Goal: Task Accomplishment & Management: Use online tool/utility

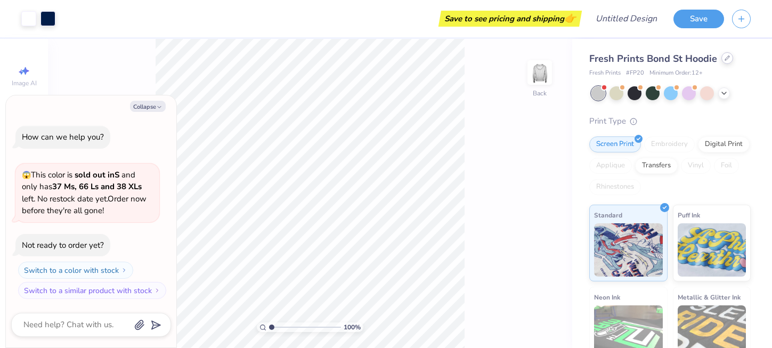
drag, startPoint x: 0, startPoint y: 0, endPoint x: 725, endPoint y: 57, distance: 727.5
click at [725, 57] on icon at bounding box center [726, 57] width 5 height 5
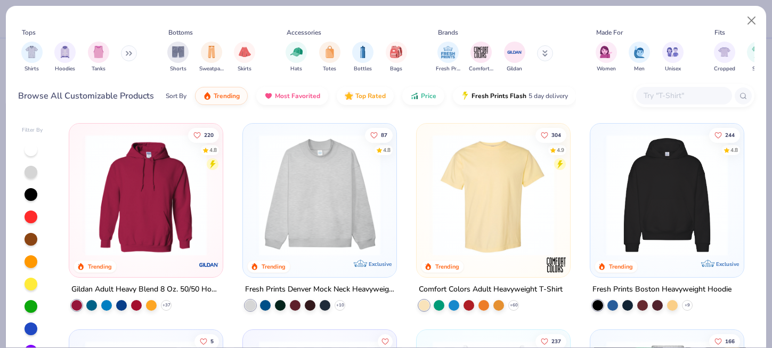
scroll to position [18, 0]
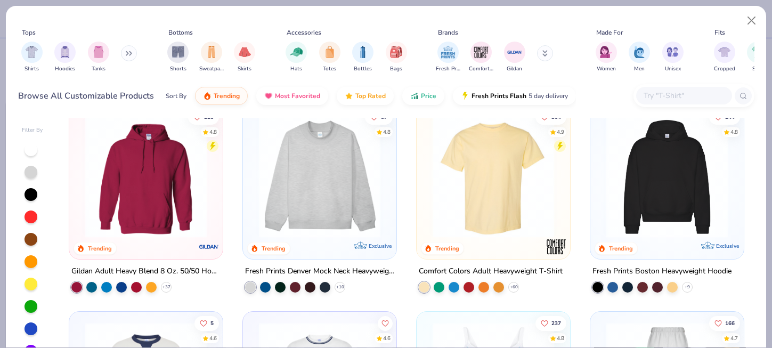
drag, startPoint x: 725, startPoint y: 57, endPoint x: 312, endPoint y: 173, distance: 429.7
click at [312, 173] on img at bounding box center [319, 176] width 132 height 121
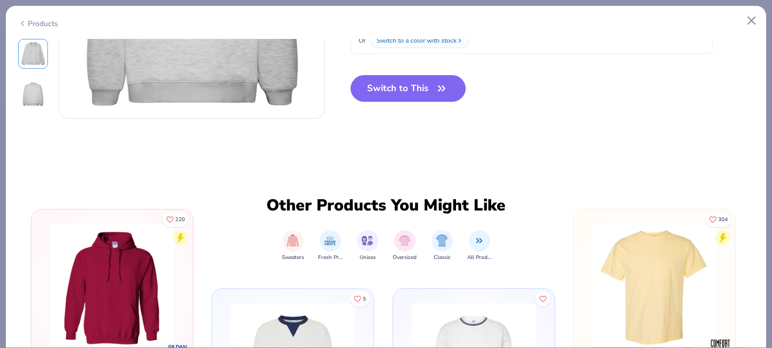
scroll to position [326, 0]
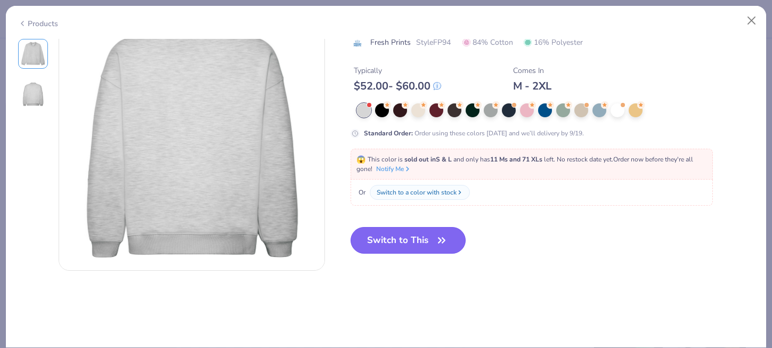
drag, startPoint x: 312, startPoint y: 173, endPoint x: 432, endPoint y: 237, distance: 136.5
click at [432, 237] on button "Switch to This" at bounding box center [408, 240] width 116 height 27
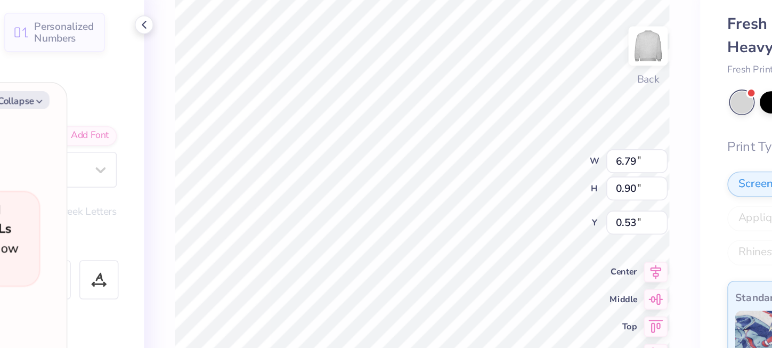
scroll to position [0, 2]
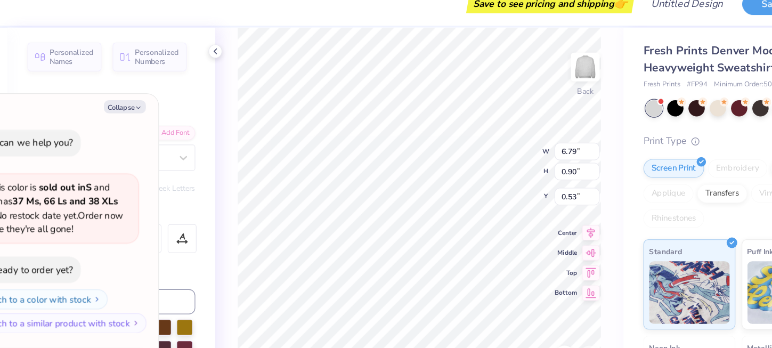
type textarea "x"
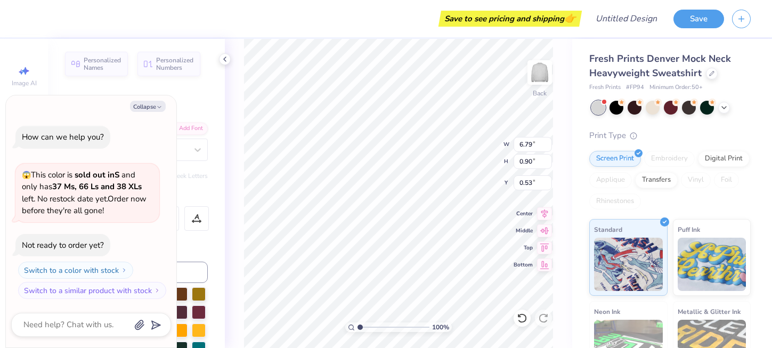
click at [360, 326] on input "range" at bounding box center [393, 327] width 72 height 10
type input "2.38"
type textarea "x"
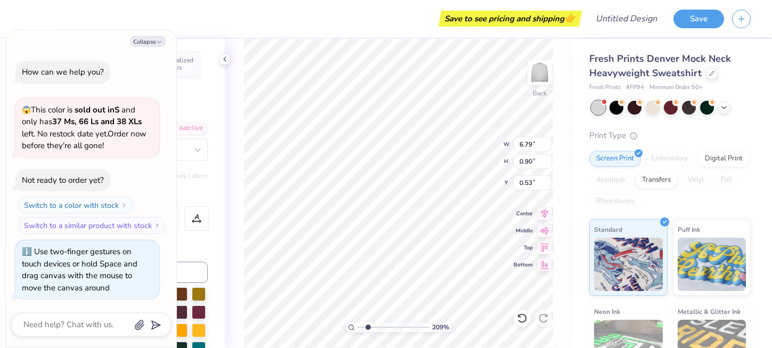
type input "2.05"
drag, startPoint x: 432, startPoint y: 237, endPoint x: 367, endPoint y: 326, distance: 110.1
click at [367, 326] on input "range" at bounding box center [393, 327] width 72 height 10
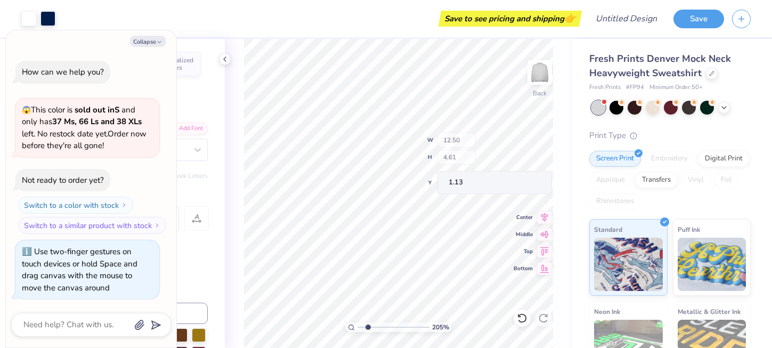
type textarea "x"
type input "12.50"
type input "4.61"
type input "1.13"
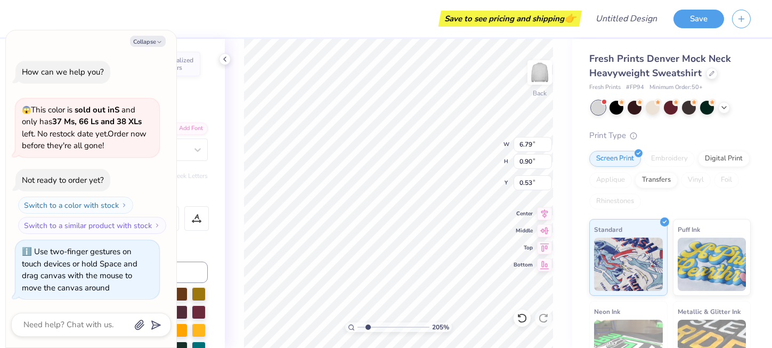
scroll to position [0, 1]
type textarea "x"
type textarea "U"
type textarea "x"
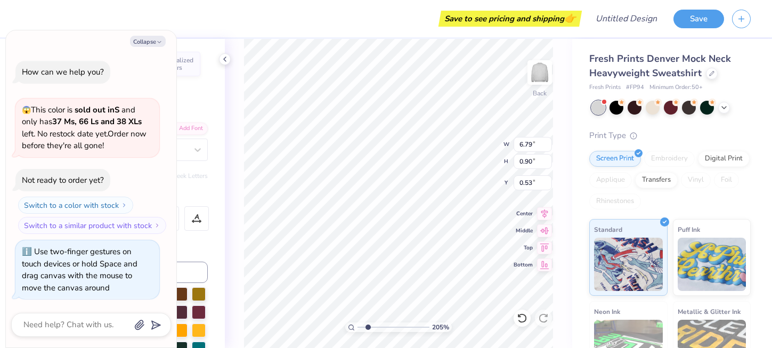
type textarea "UN"
type textarea "x"
type textarea "UNI"
type textarea "x"
type textarea "UNIV"
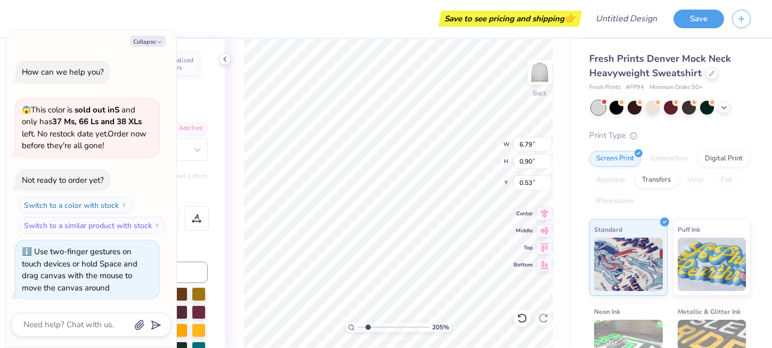
type textarea "x"
type textarea "UNIVE"
type textarea "x"
type textarea "UNIVER"
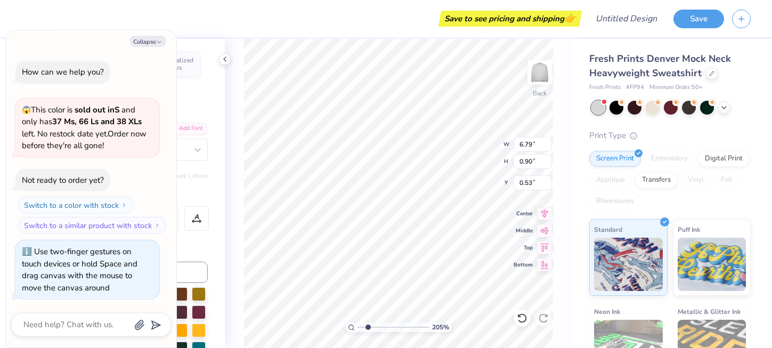
type textarea "x"
type textarea "UNIVE"
type textarea "x"
type textarea "UNIV"
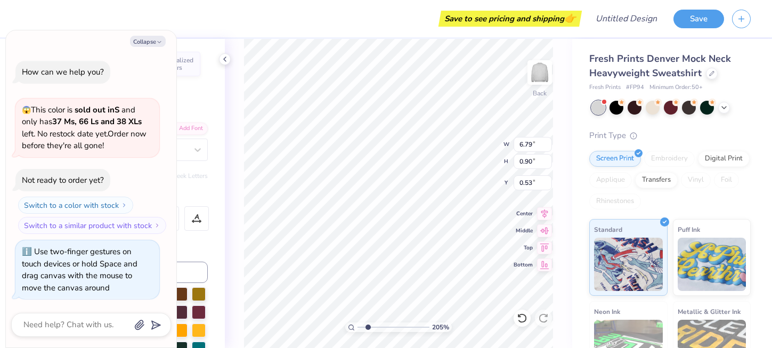
type textarea "x"
type textarea "UNI"
type textarea "x"
type textarea "UN"
type textarea "x"
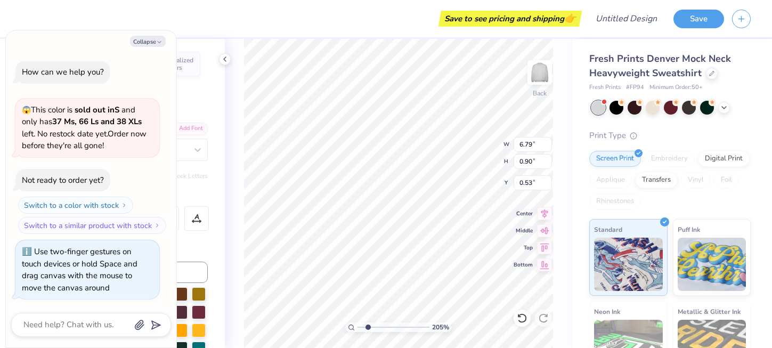
type textarea "U"
type textarea "x"
type textarea "U"
type textarea "x"
type textarea "U N"
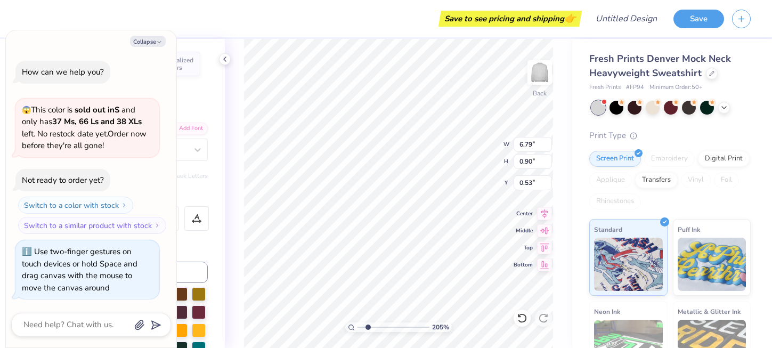
type textarea "x"
type textarea "U N"
type textarea "x"
type textarea "U N I"
type textarea "x"
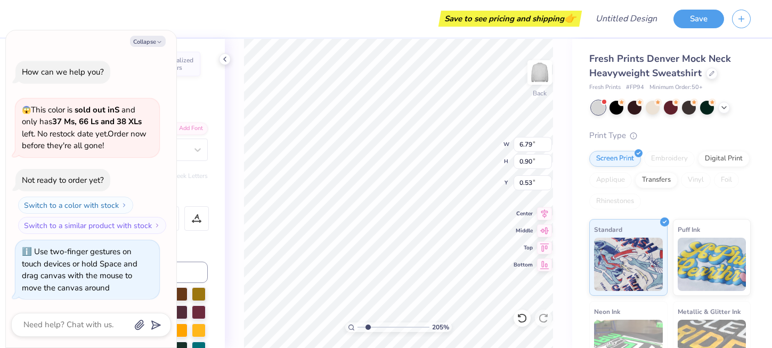
type textarea "U N I"
type textarea "x"
type textarea "U N I V"
type textarea "x"
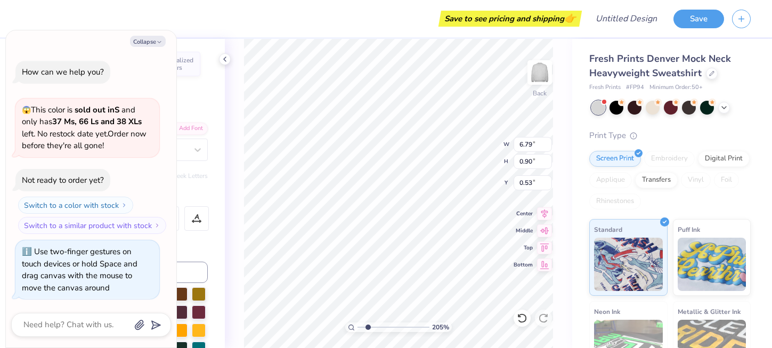
type textarea "U N I V"
type textarea "x"
type textarea "U N I V E"
type textarea "x"
type textarea "U N I V E"
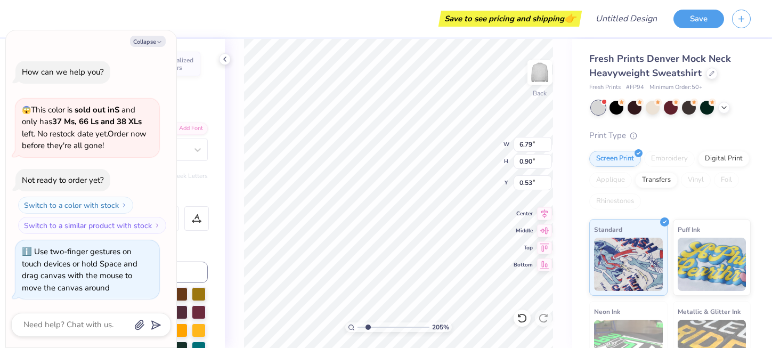
type textarea "x"
type textarea "U N I V E R"
type textarea "x"
type textarea "U N I V E R"
type textarea "x"
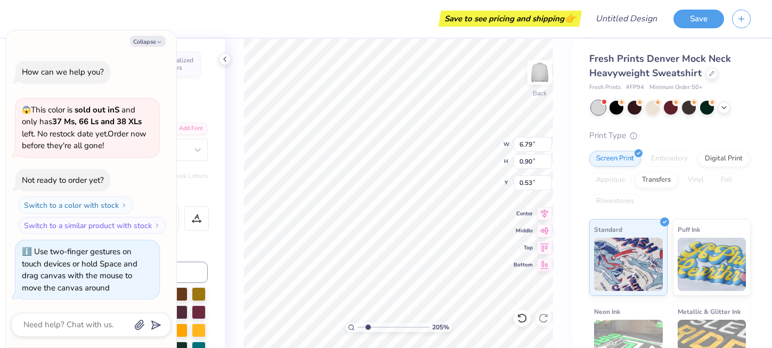
type textarea "U N I V E R S"
type textarea "x"
type textarea "U N I V E R S"
type textarea "x"
type textarea "U N I V E R S I"
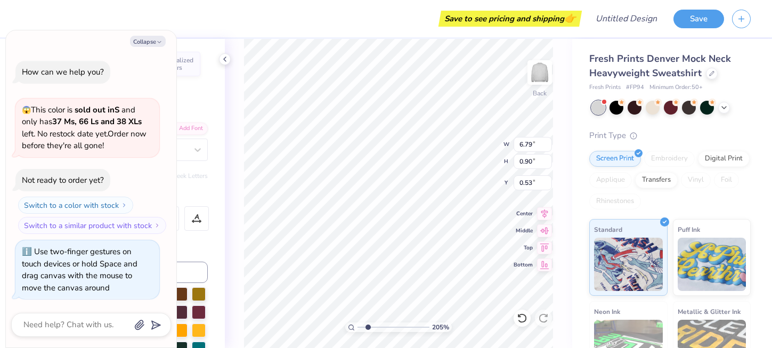
type textarea "x"
type textarea "U N I V E R S I"
type textarea "x"
type textarea "U N I V E R S I T"
type textarea "x"
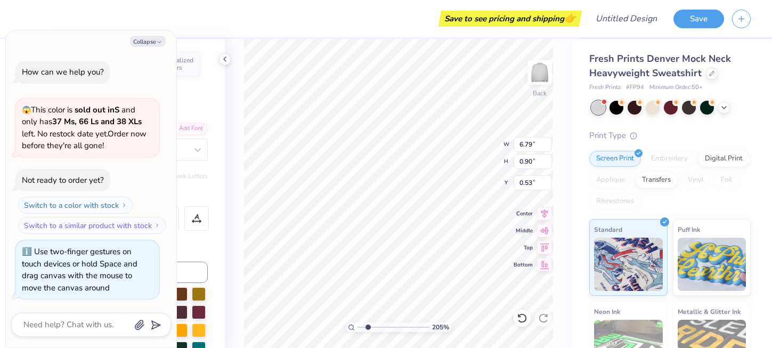
type textarea "U N I V E R S I T"
type textarea "x"
type textarea "U N I V E R S I T Y"
type textarea "x"
type textarea "U N I V E R S I T Y"
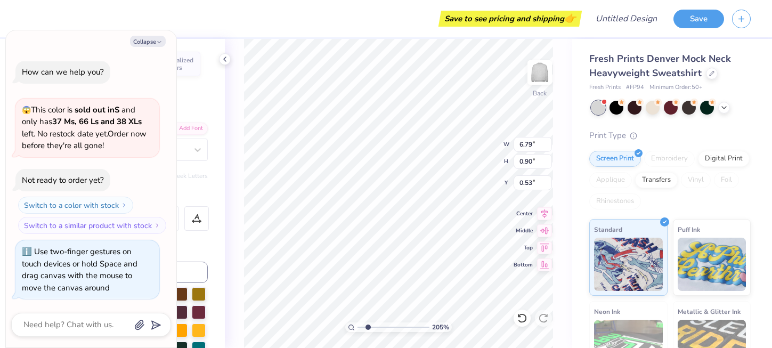
type textarea "x"
type textarea "U N I V E R S I T Y"
type textarea "x"
type textarea "U N I V E R S I T Y"
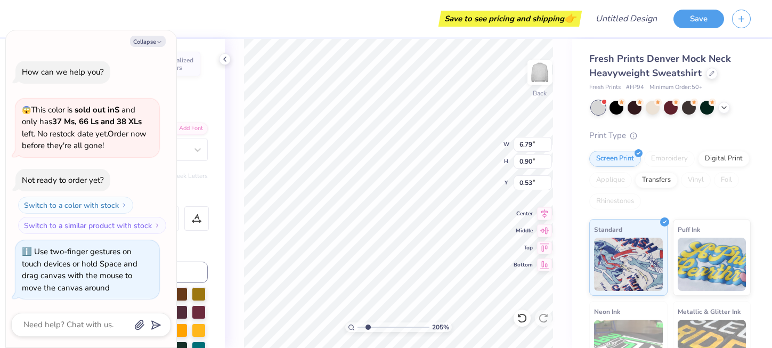
type textarea "x"
type textarea "U N I V E R S I T Y"
type textarea "x"
type textarea "U N I V E R S I T Y"
type textarea "x"
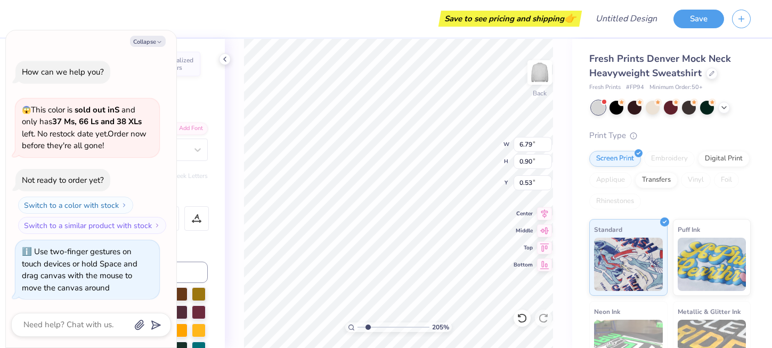
type textarea "U N I V E R S I T Y O"
type textarea "x"
type textarea "U N I V E R S I T Y OF"
type textarea "x"
type textarea "U N I V E R S I T Y O"
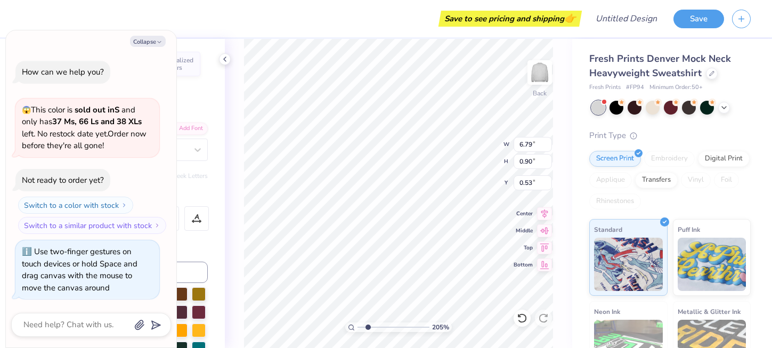
type textarea "x"
type textarea "U N I V E R S I T Y O"
type textarea "x"
type textarea "U N I V E R S I T Y O F"
type textarea "x"
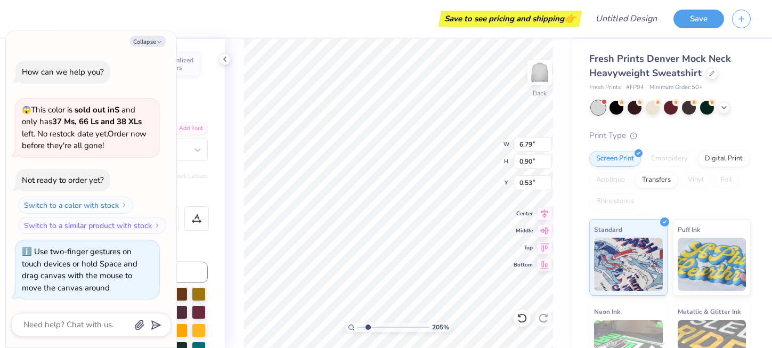
type textarea "U N I V E R S I T Y O F"
type textarea "x"
type textarea "U N I V E R S I T Y O F"
type textarea "x"
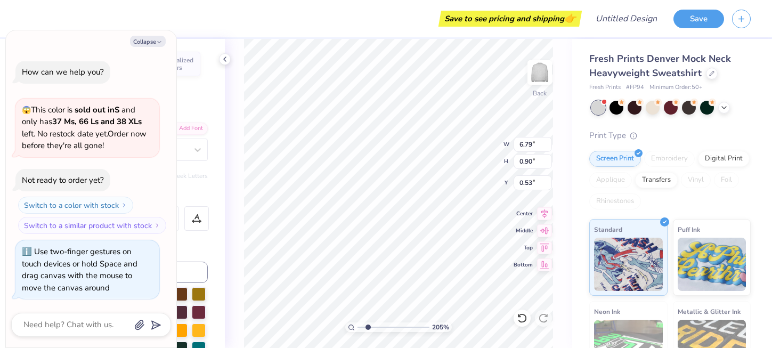
type textarea "U N I V E R S I T Y O F"
type textarea "x"
type textarea "U N I V E R S I T Y O F"
type textarea "x"
type textarea "U N I V E R S I T Y O F M"
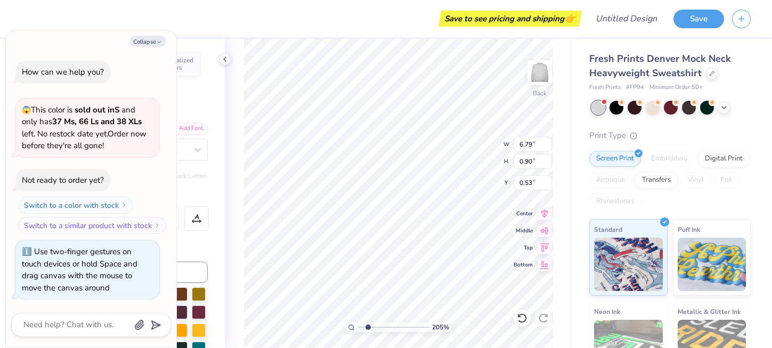
type textarea "x"
type textarea "U N I V E R S I T Y O F M"
type textarea "x"
type textarea "U N I V E R S I T Y O F M I"
type textarea "x"
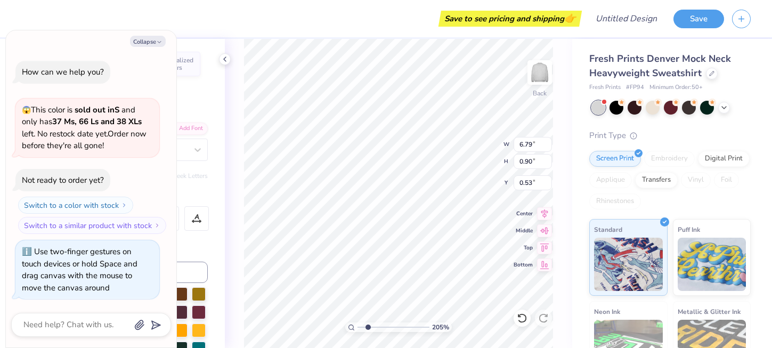
type textarea "U N I V E R S I T Y O F M I"
type textarea "x"
type textarea "U N I V E R S I T Y O F M I C"
type textarea "x"
type textarea "U N I V E R S I T Y O F M I C"
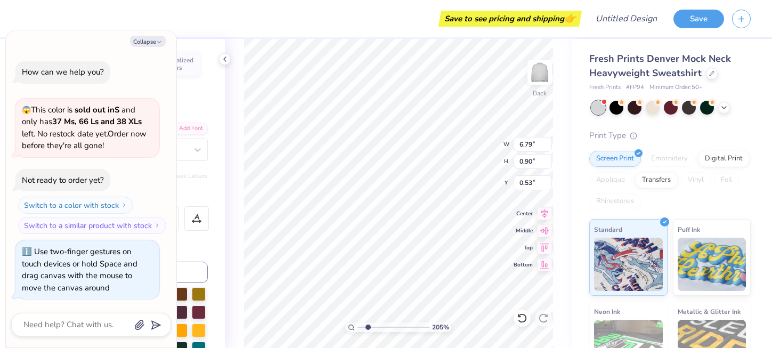
type textarea "x"
type textarea "U N I V E R S I T Y O F M I C H"
type textarea "x"
type textarea "U N I V E R S I T Y O F M I C H"
type textarea "x"
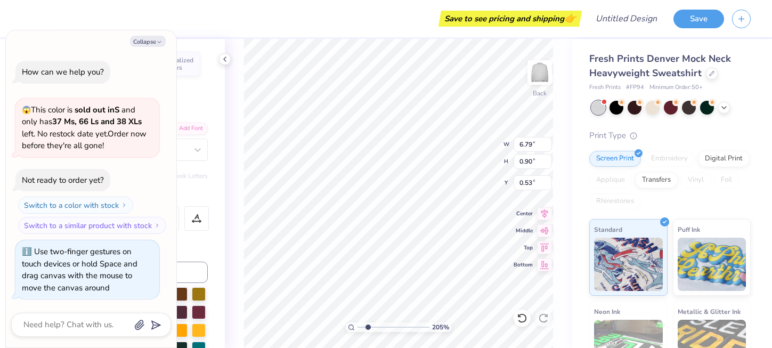
type textarea "U N I V E R S I T Y O F M I C H I"
type textarea "x"
type textarea "U N I V E R S I T Y O F M I C H I"
type textarea "x"
type textarea "U N I V E R S I T Y O F M I C H I G"
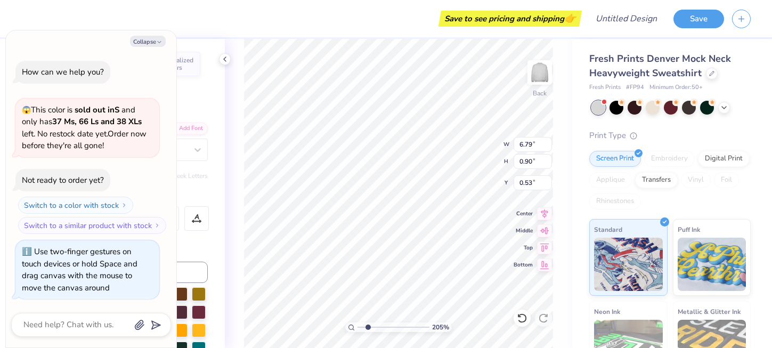
type textarea "x"
type textarea "U N I V E R S I T Y O F M I C H I G"
type textarea "x"
type textarea "U N I V E R S I T Y O F M I C H I G A"
type textarea "x"
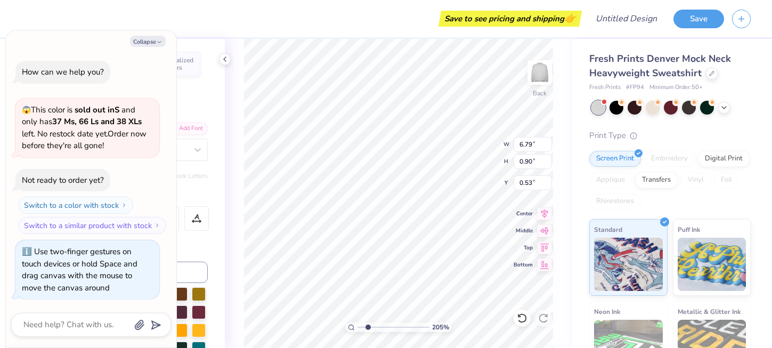
type textarea "U N I V E R S I T Y O F M I C H I G A N"
type textarea "x"
type input "0.88"
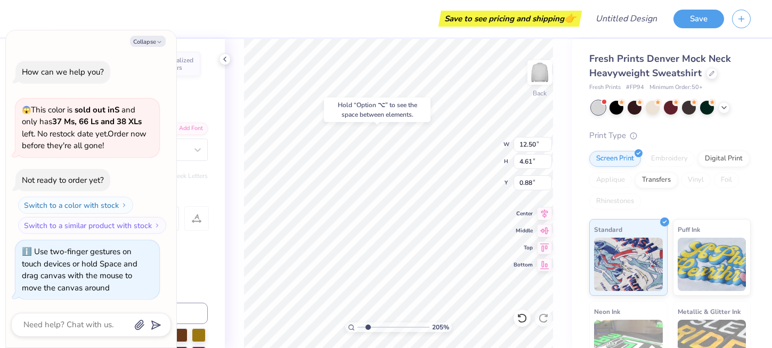
type textarea "x"
type input "3.46"
type input "0.67"
type input "4.82"
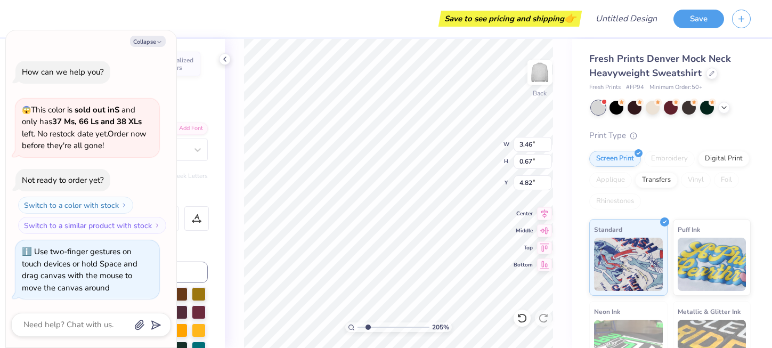
type textarea "x"
type input "12.50"
type input "4.61"
type input "0.88"
type textarea "x"
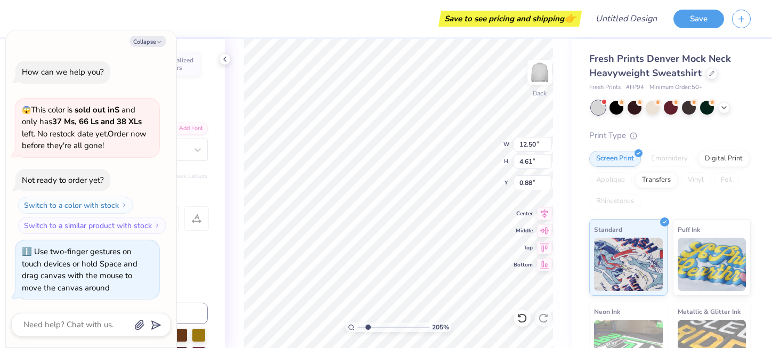
type input "4.56"
type input "1.16"
type input "4.56"
type textarea "x"
type input "8.51"
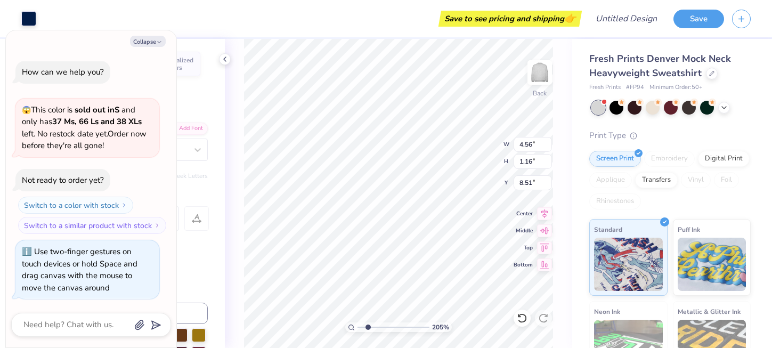
type textarea "x"
type input "12.50"
type input "4.61"
type input "0.88"
type textarea "x"
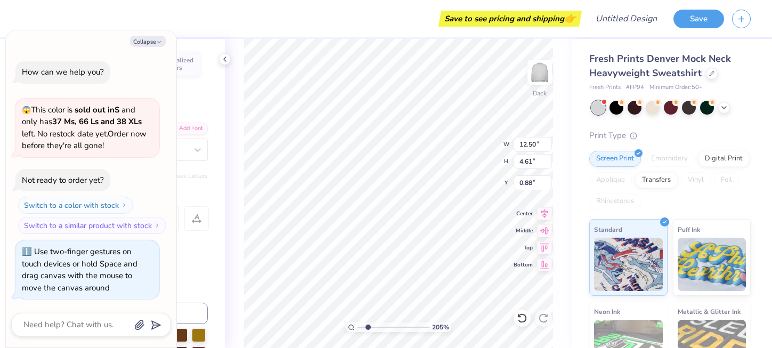
type input "4.32"
type textarea "x"
type input "3.71"
click at [391, 323] on div "205 %" at bounding box center [398, 193] width 309 height 309
type textarea "x"
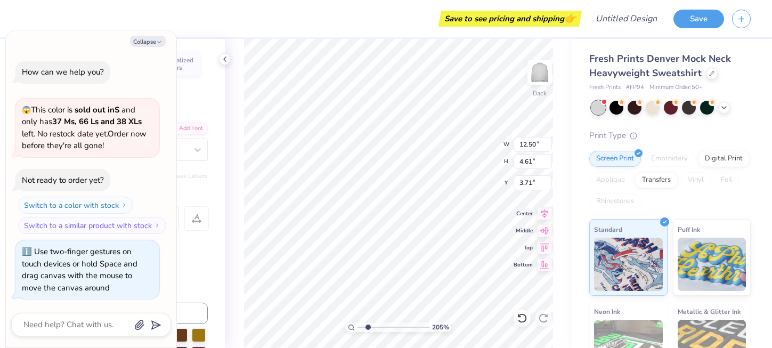
type input "8.95"
type textarea "x"
type input "10.88"
type textarea "x"
type input "3.46"
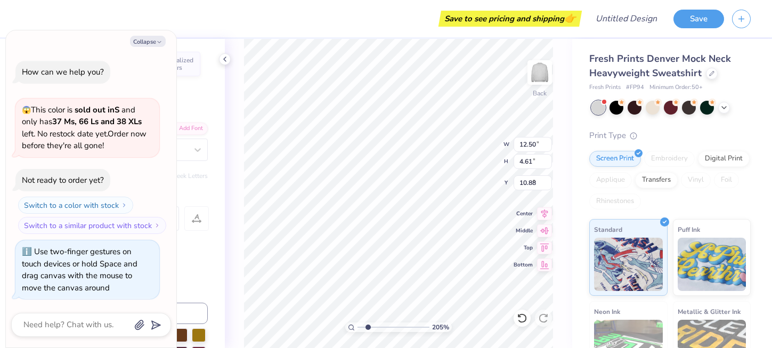
type input "0.67"
type input "4.82"
type textarea "x"
type input "8.76"
type textarea "x"
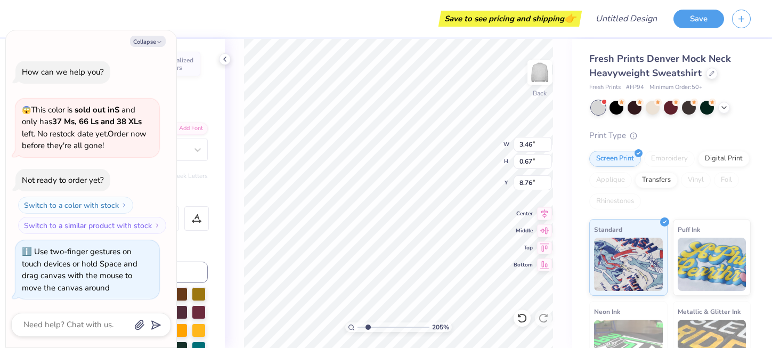
type input "12.50"
type input "4.61"
type input "10.88"
type textarea "x"
type input "4.15"
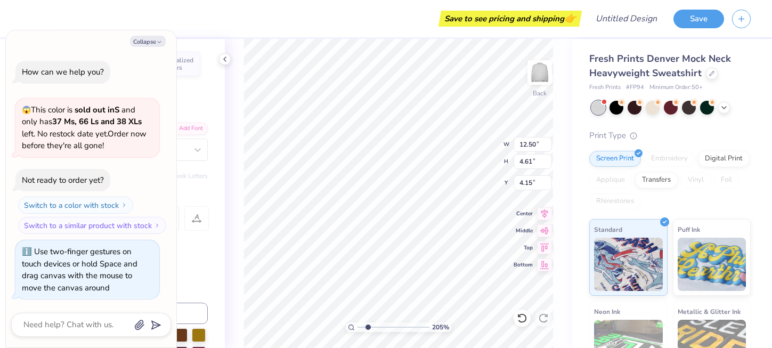
type textarea "x"
type input "10.54"
type input "1.15"
type input "0.53"
type textarea "x"
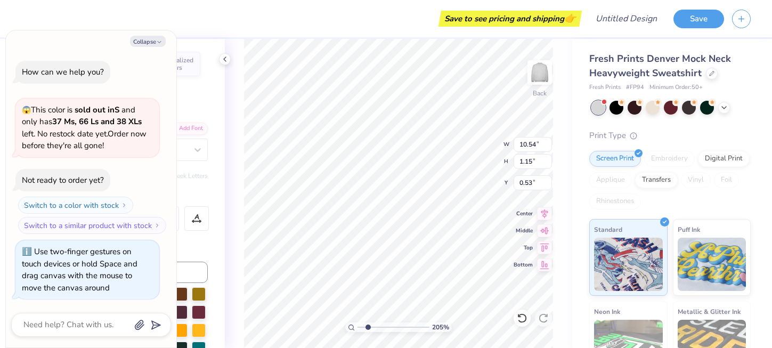
type input "3.00"
type textarea "x"
drag, startPoint x: 391, startPoint y: 323, endPoint x: 359, endPoint y: 328, distance: 32.8
type input "1"
click at [359, 328] on input "range" at bounding box center [393, 327] width 72 height 10
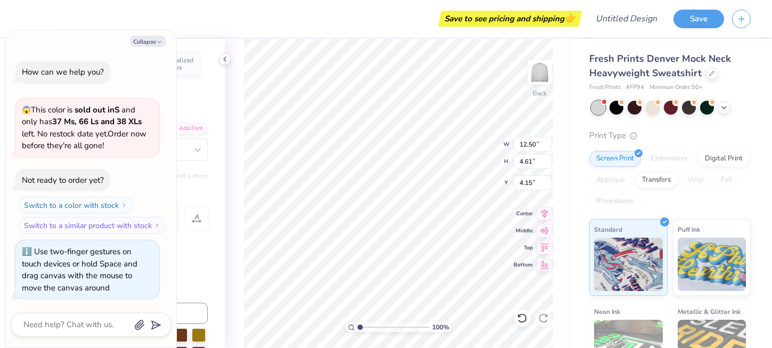
type textarea "x"
type input "10.54"
type input "1.15"
type input "3.00"
type textarea "x"
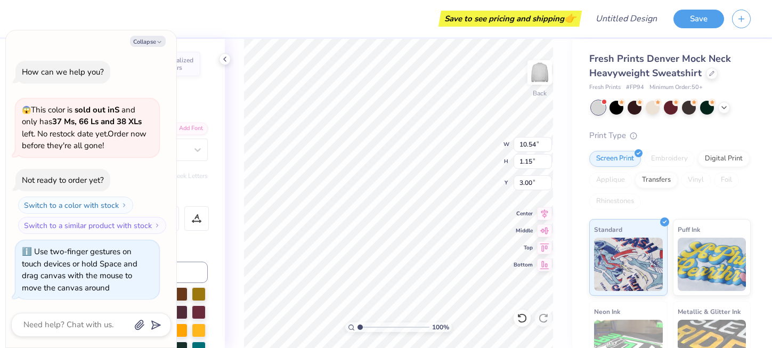
type input "1.85"
type textarea "x"
type input "12.50"
type input "4.61"
type input "4.15"
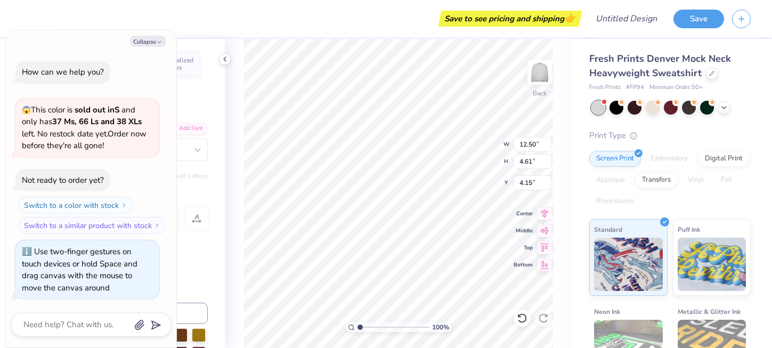
type textarea "x"
type input "3.00"
type textarea "x"
type input "3.46"
type input "0.67"
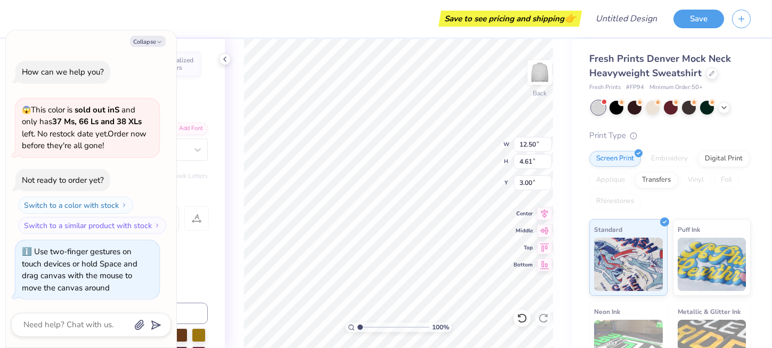
type input "8.76"
type textarea "x"
type input "4.56"
type input "1.16"
type input "8.51"
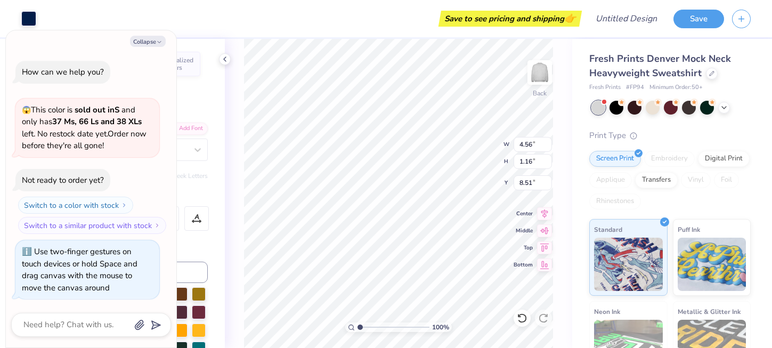
type textarea "x"
type input "7.03"
type textarea "x"
type input "7.27"
type textarea "x"
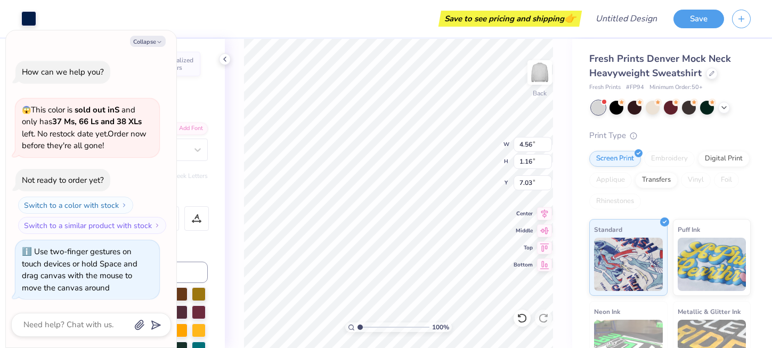
type input "12.50"
type input "4.61"
type input "3.00"
click at [156, 40] on icon "button" at bounding box center [159, 42] width 6 height 6
type textarea "x"
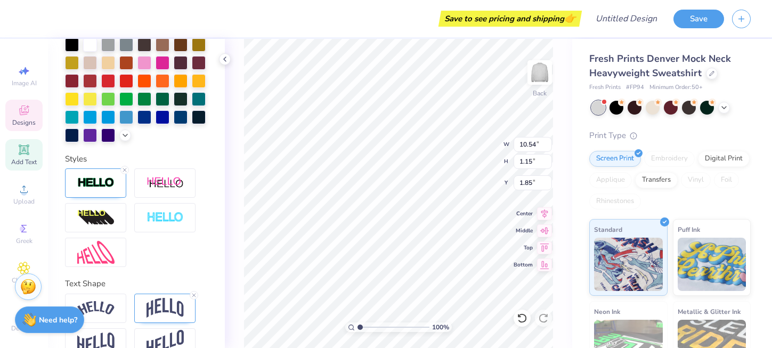
scroll to position [272, 0]
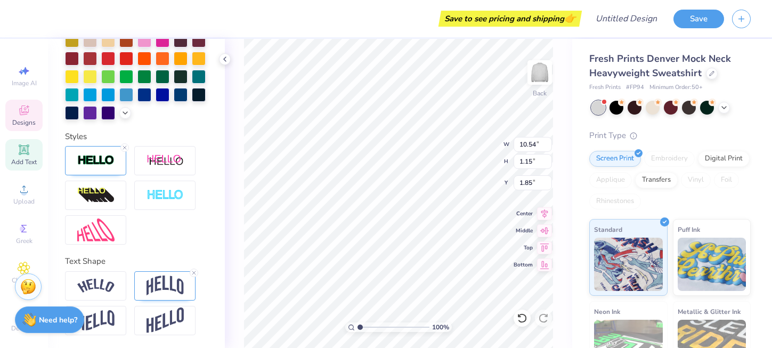
click at [162, 289] on img at bounding box center [164, 285] width 37 height 20
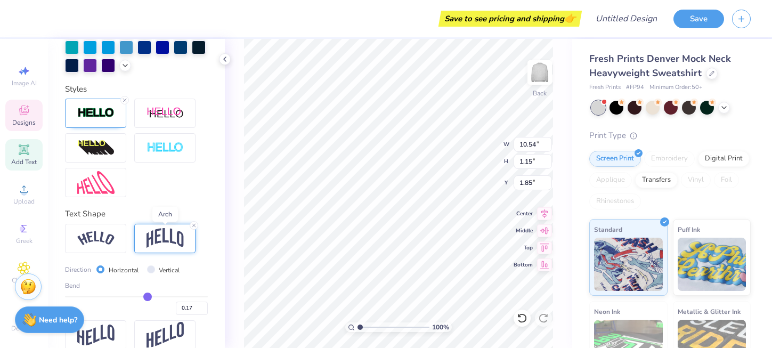
scroll to position [333, 0]
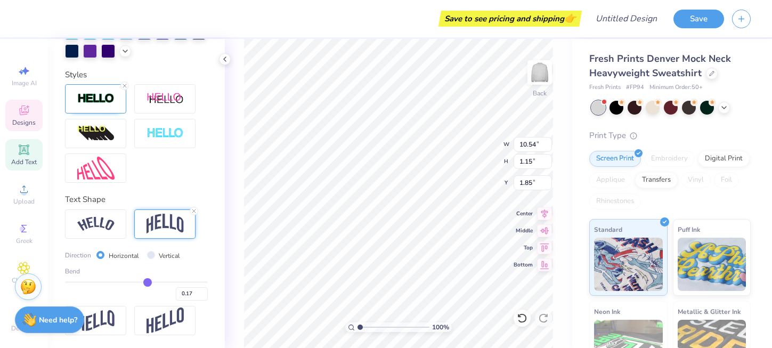
type input "0.18"
drag, startPoint x: 359, startPoint y: 328, endPoint x: 175, endPoint y: 285, distance: 189.1
click at [175, 283] on input "range" at bounding box center [136, 282] width 143 height 2
drag, startPoint x: 175, startPoint y: 285, endPoint x: 154, endPoint y: 284, distance: 20.3
click at [154, 283] on input "range" at bounding box center [136, 282] width 143 height 2
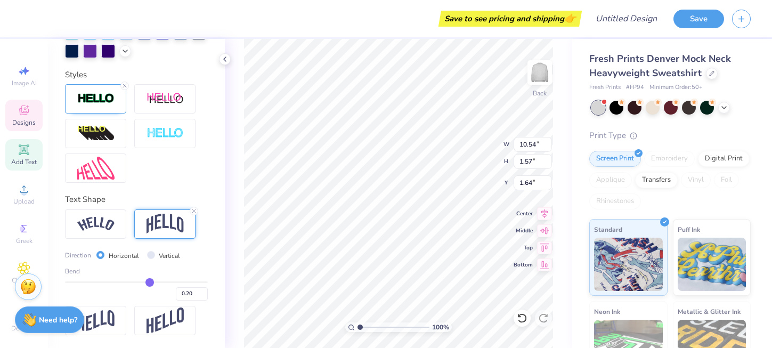
click at [150, 283] on input "range" at bounding box center [136, 282] width 143 height 2
drag, startPoint x: 150, startPoint y: 283, endPoint x: 142, endPoint y: 283, distance: 8.0
click at [142, 283] on input "range" at bounding box center [136, 282] width 143 height 2
drag, startPoint x: 142, startPoint y: 283, endPoint x: 122, endPoint y: 283, distance: 19.7
click at [122, 283] on input "range" at bounding box center [136, 282] width 143 height 2
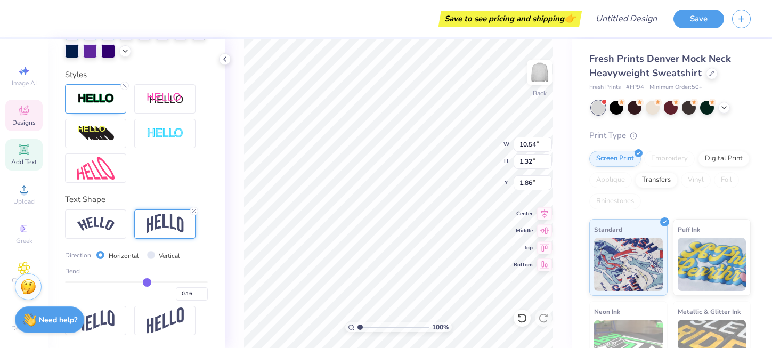
drag, startPoint x: 122, startPoint y: 283, endPoint x: 147, endPoint y: 284, distance: 25.0
click at [147, 283] on input "range" at bounding box center [136, 282] width 143 height 2
click at [152, 283] on input "range" at bounding box center [136, 282] width 143 height 2
drag, startPoint x: 152, startPoint y: 284, endPoint x: 220, endPoint y: 262, distance: 72.2
click at [220, 262] on div "Personalized Names Personalized Numbers Text Tool Add Font Font Switch to Greek…" at bounding box center [136, 193] width 177 height 309
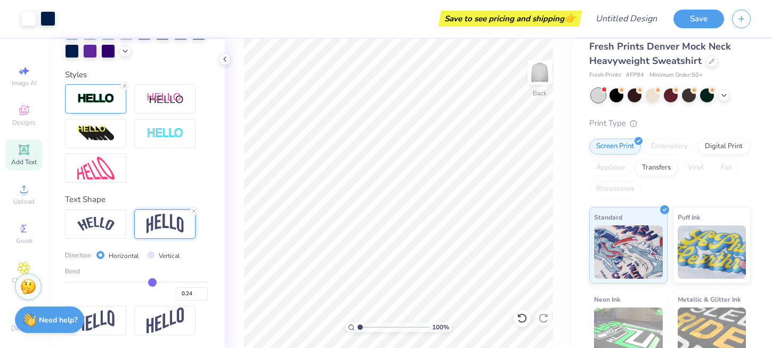
scroll to position [0, 0]
